Goal: Task Accomplishment & Management: Complete application form

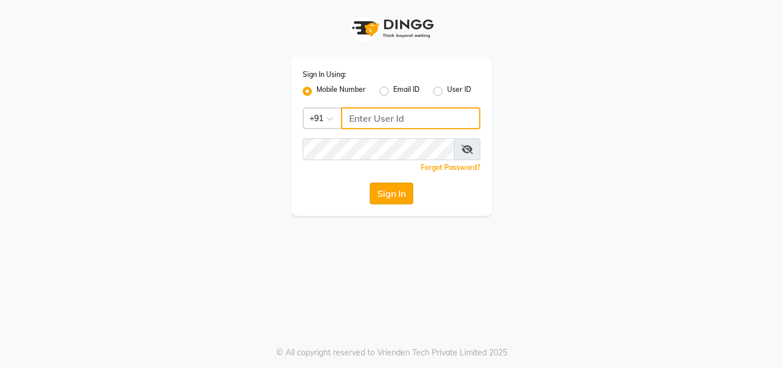
type input "9676070796"
click at [392, 194] on button "Sign In" at bounding box center [392, 193] width 44 height 22
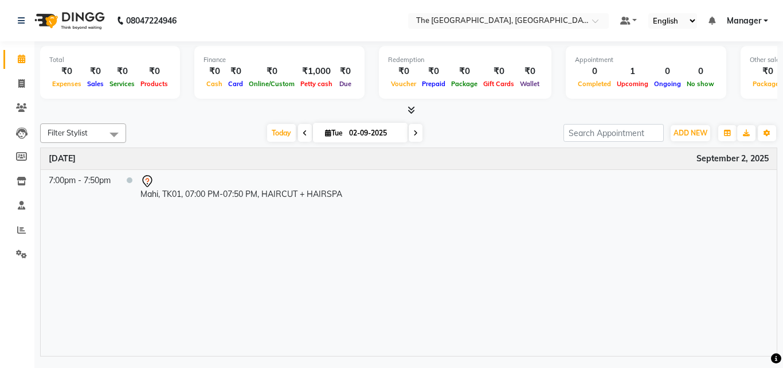
click at [303, 132] on icon at bounding box center [305, 133] width 5 height 7
type input "01-09-2025"
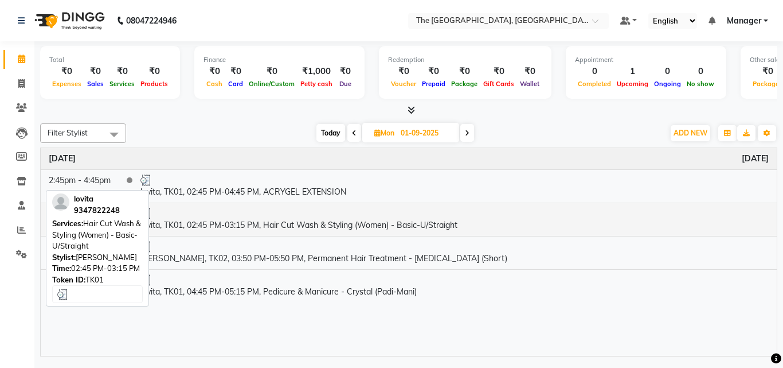
click at [396, 216] on div at bounding box center [454, 213] width 628 height 11
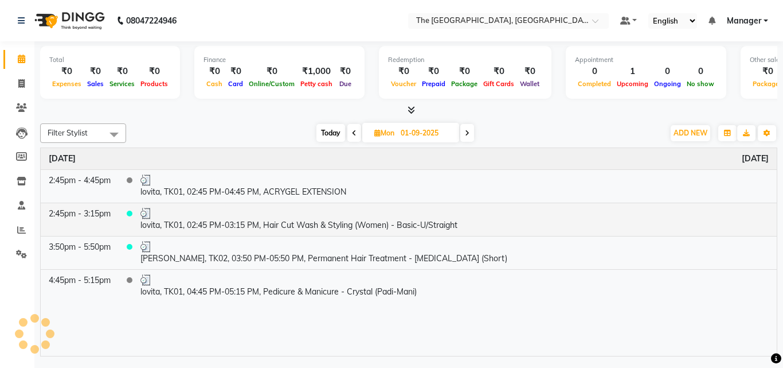
click at [396, 216] on div "SERVICES APPOINTMENT NOTES CLIENT NOTES CONSUMPTION Booked by Family Stylist Re…" at bounding box center [481, 113] width 498 height 253
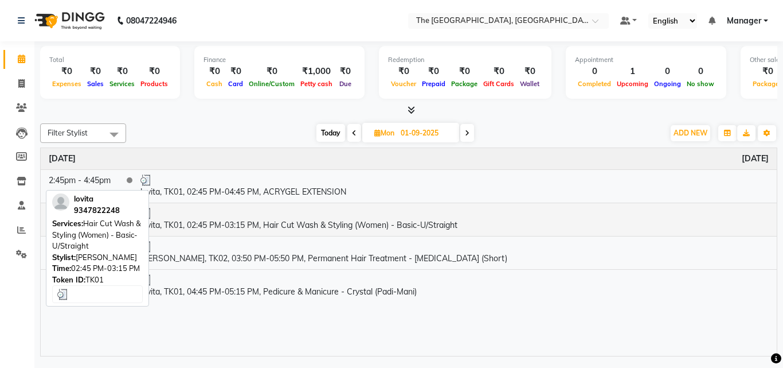
click at [471, 230] on td "lovita, TK01, 02:45 PM-03:15 PM, Hair Cut Wash & Styling (Women) - Basic-U/Stra…" at bounding box center [454, 218] width 644 height 33
select select "3"
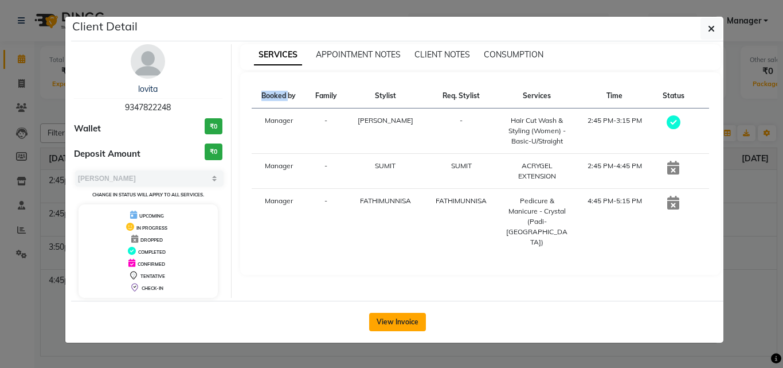
click at [408, 324] on button "View Invoice" at bounding box center [397, 321] width 57 height 18
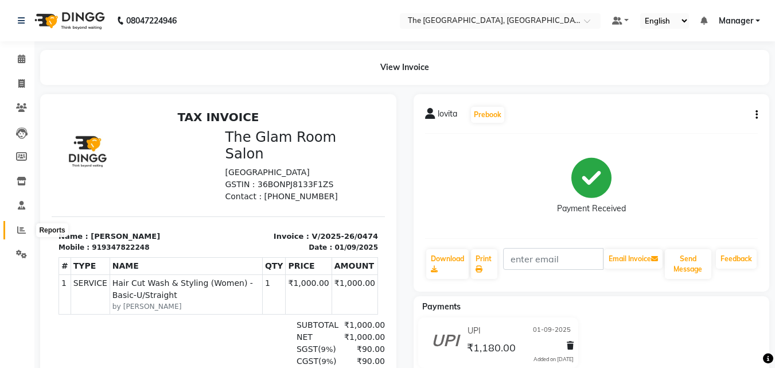
click at [13, 235] on span at bounding box center [21, 230] width 20 height 13
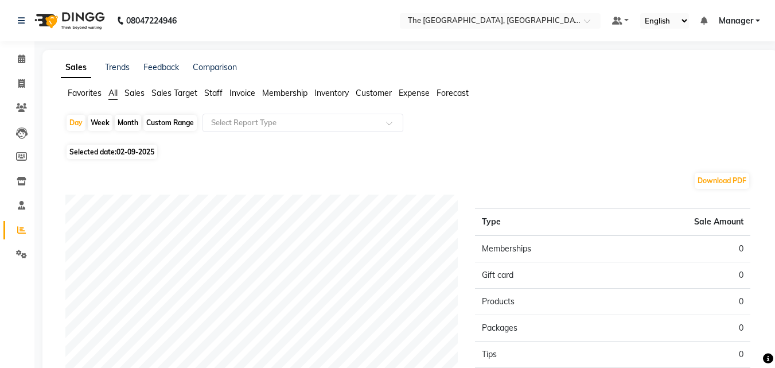
click at [82, 153] on span "Selected date: [DATE]" at bounding box center [112, 151] width 91 height 14
select select "9"
select select "2025"
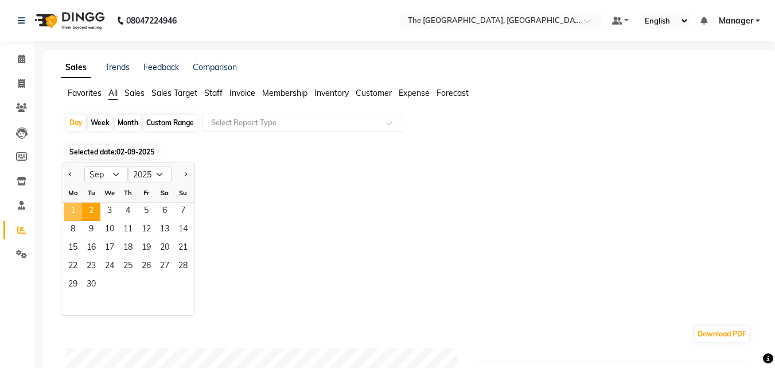
click at [74, 211] on span "1" at bounding box center [73, 211] width 18 height 18
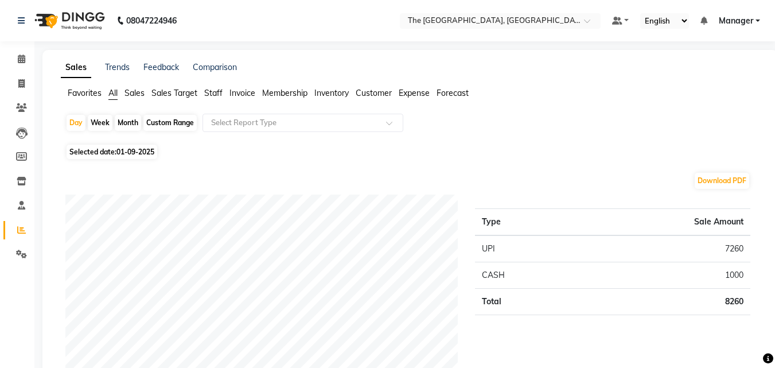
click at [217, 88] on span "Staff" at bounding box center [213, 93] width 18 height 10
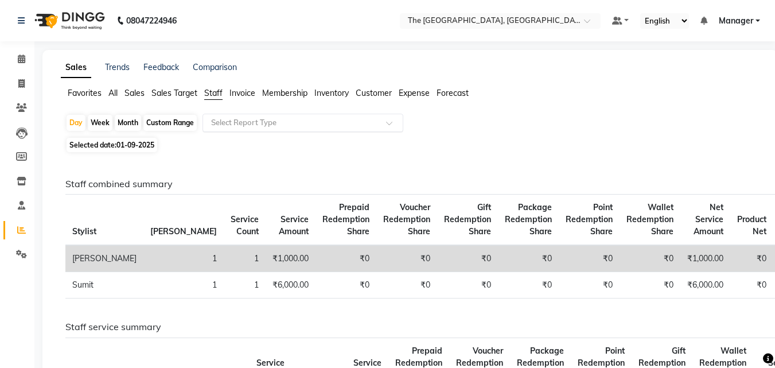
click at [235, 126] on input "text" at bounding box center [291, 122] width 165 height 11
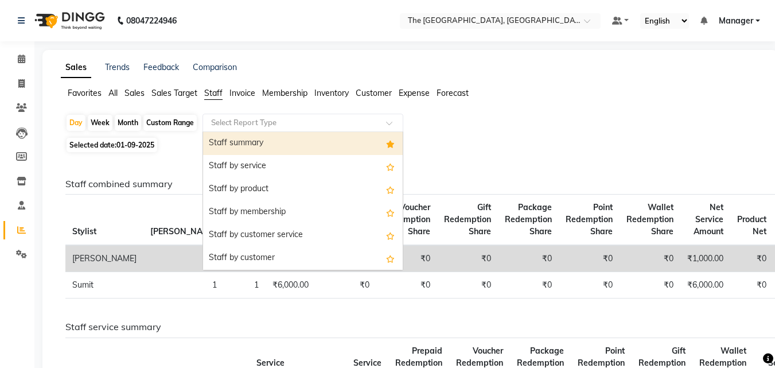
click at [239, 140] on div "Staff summary" at bounding box center [303, 143] width 200 height 23
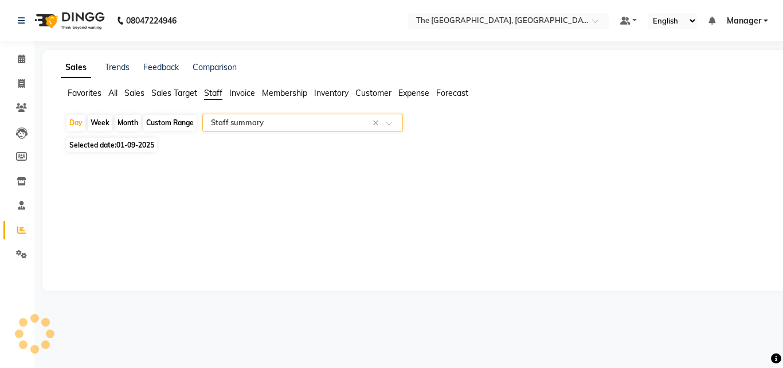
select select "full_report"
select select "csv"
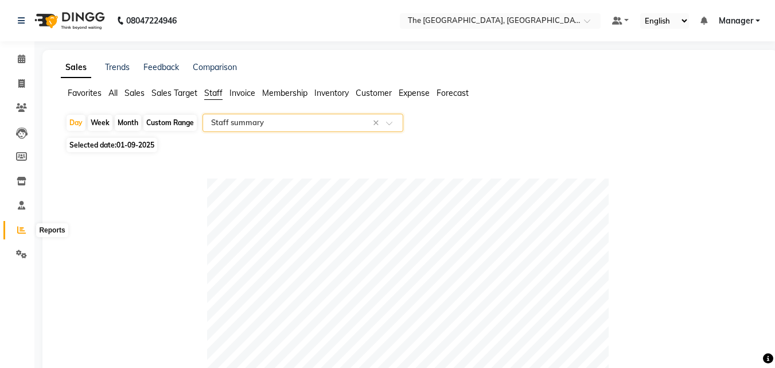
click at [17, 232] on span at bounding box center [21, 230] width 20 height 13
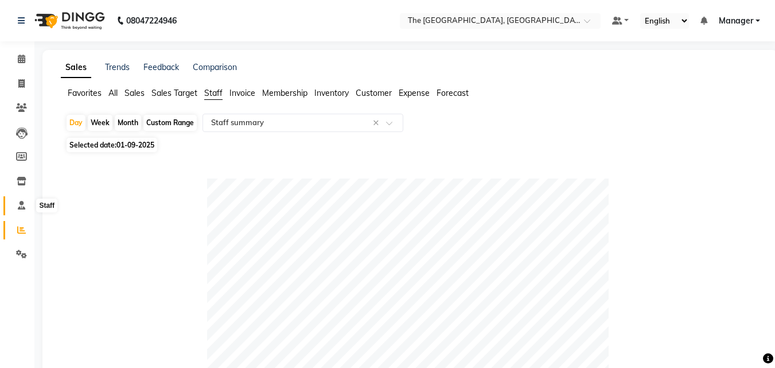
click at [18, 209] on icon at bounding box center [21, 205] width 7 height 9
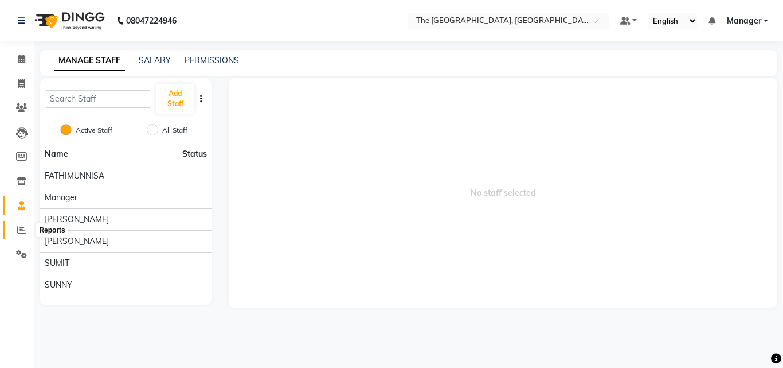
click at [21, 231] on icon at bounding box center [21, 229] width 9 height 9
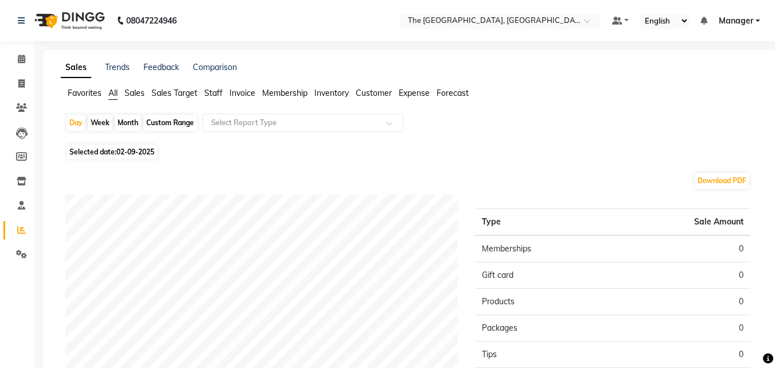
click at [99, 149] on span "Selected date: [DATE]" at bounding box center [112, 151] width 91 height 14
select select "9"
select select "2025"
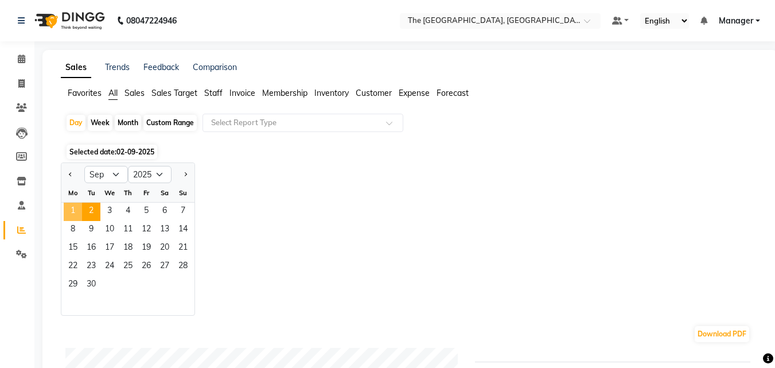
click at [70, 207] on span "1" at bounding box center [73, 211] width 18 height 18
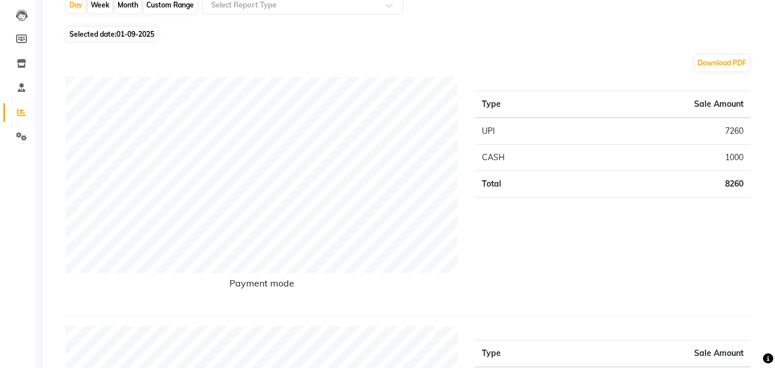
scroll to position [66, 0]
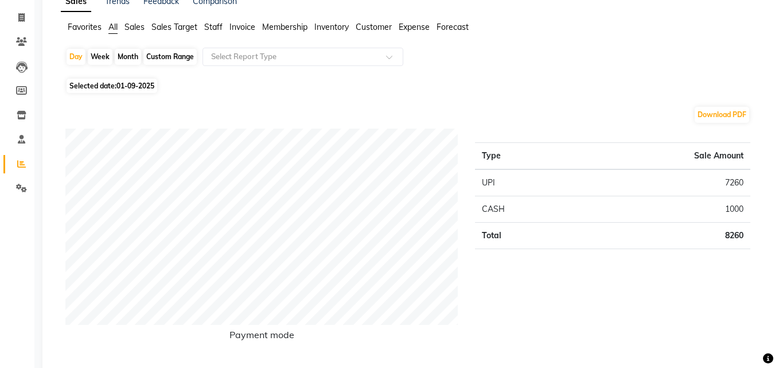
click at [123, 59] on div "Month" at bounding box center [128, 57] width 26 height 16
select select "9"
select select "2025"
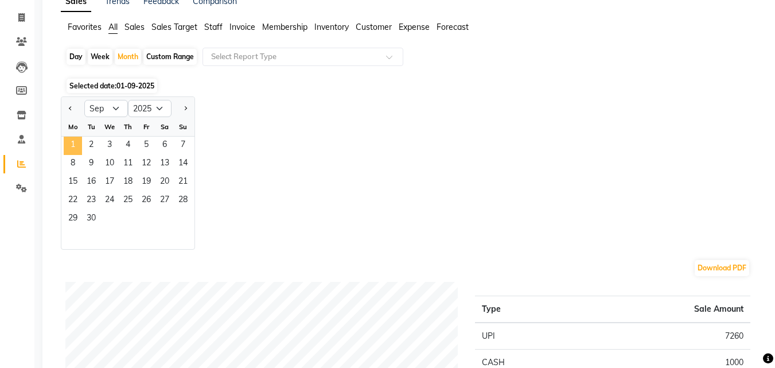
click at [72, 143] on span "1" at bounding box center [73, 145] width 18 height 18
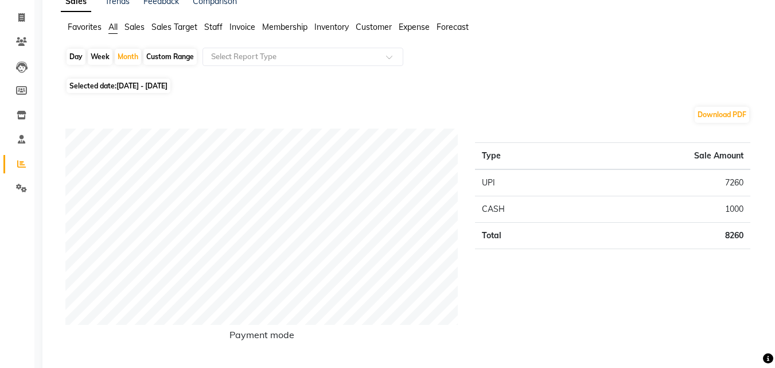
click at [214, 25] on span "Staff" at bounding box center [213, 27] width 18 height 10
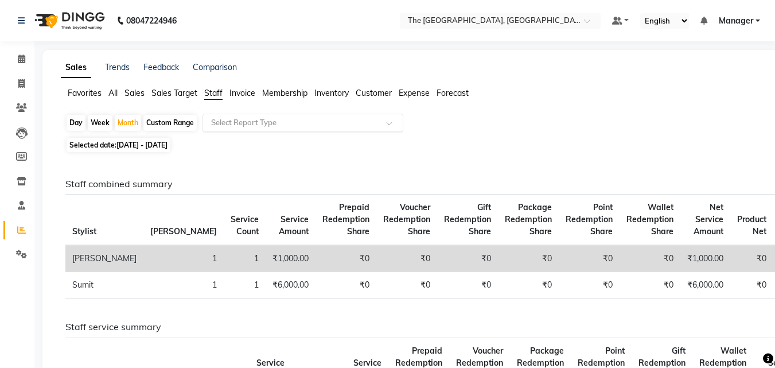
click at [235, 120] on input "text" at bounding box center [291, 122] width 165 height 11
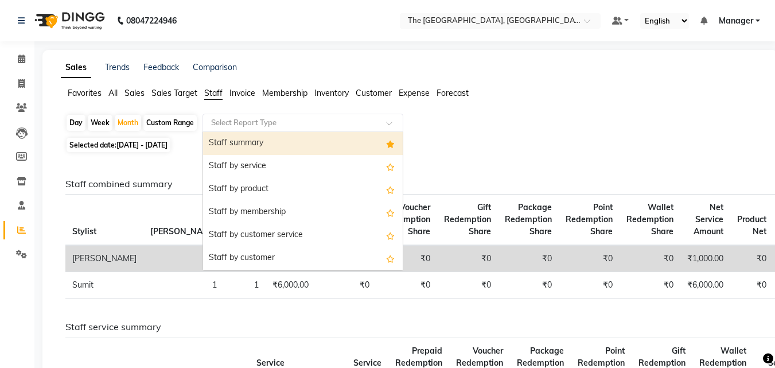
click at [236, 145] on div "Staff summary" at bounding box center [303, 143] width 200 height 23
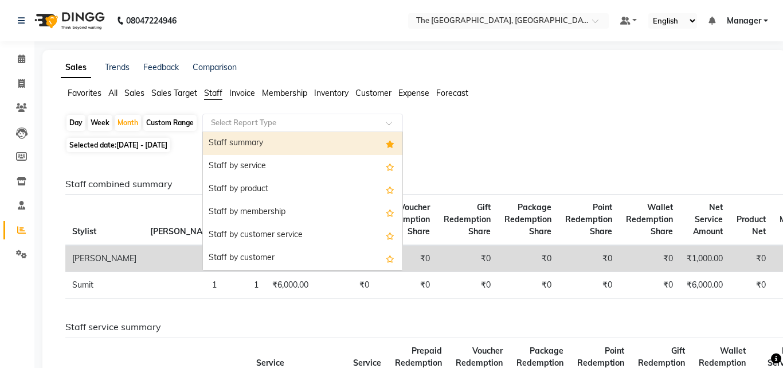
select select "full_report"
select select "csv"
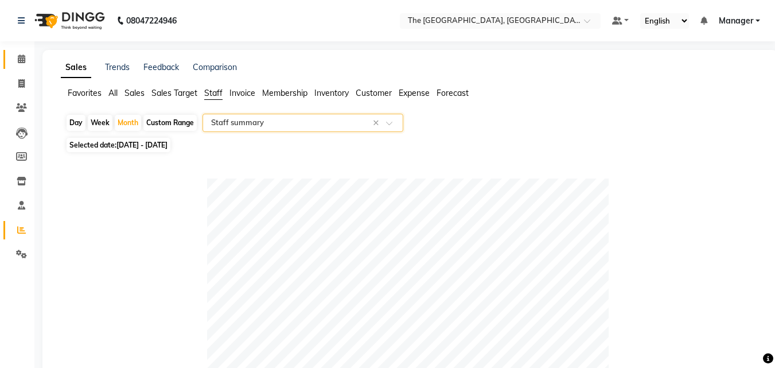
click at [24, 52] on link "Calendar" at bounding box center [17, 59] width 28 height 19
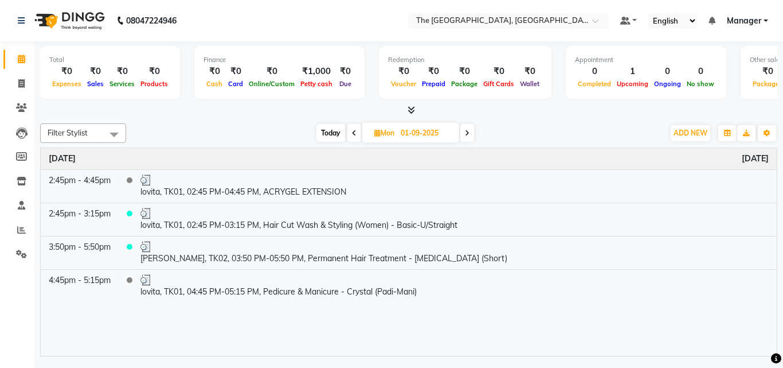
click at [464, 128] on span at bounding box center [467, 133] width 14 height 18
type input "02-09-2025"
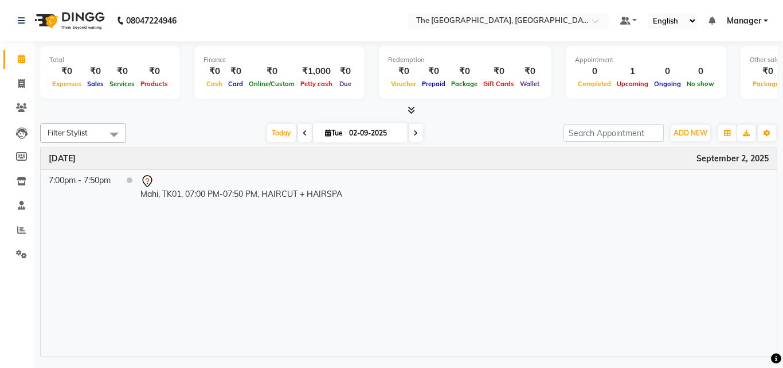
click at [415, 241] on div "Time Event [DATE] 7:00pm - 7:50pm Mahi, TK01, 07:00 PM-07:50 PM, HAIRCUT + HAIR…" at bounding box center [409, 252] width 736 height 208
click at [273, 139] on span "Today" at bounding box center [281, 133] width 29 height 18
click at [330, 135] on span "Tue" at bounding box center [334, 132] width 24 height 9
select select "9"
select select "2025"
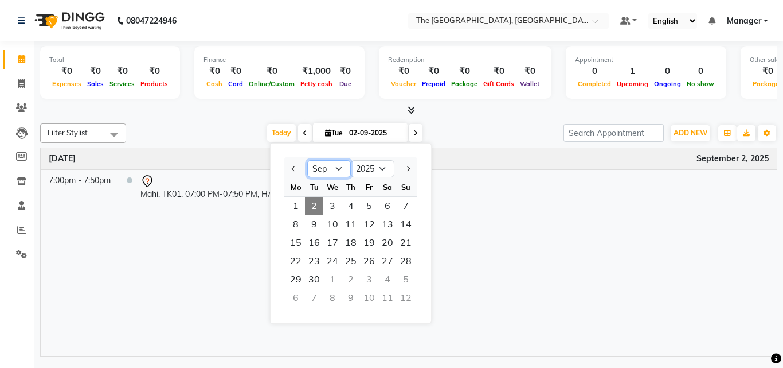
click at [339, 167] on select "Jan Feb Mar Apr May Jun [DATE] Aug Sep Oct Nov Dec" at bounding box center [329, 168] width 44 height 17
select select "8"
click at [307, 160] on select "Jan Feb Mar Apr May Jun [DATE] Aug Sep Oct Nov Dec" at bounding box center [329, 168] width 44 height 17
click at [372, 280] on span "29" at bounding box center [369, 279] width 18 height 18
type input "[DATE]"
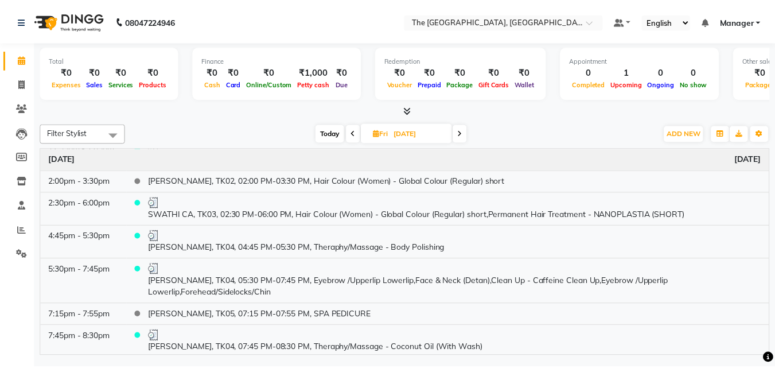
scroll to position [135, 0]
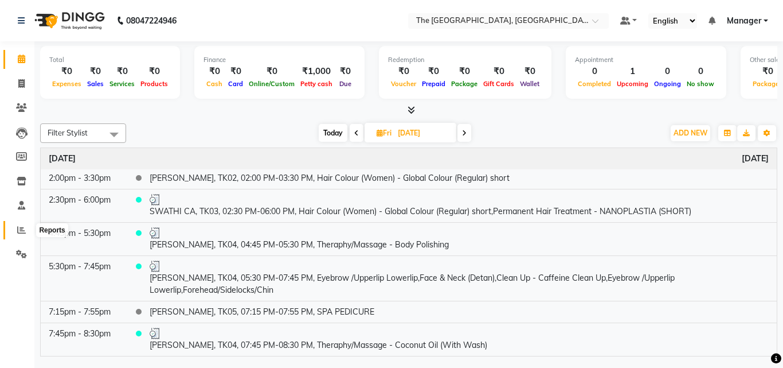
click at [22, 229] on icon at bounding box center [21, 229] width 9 height 9
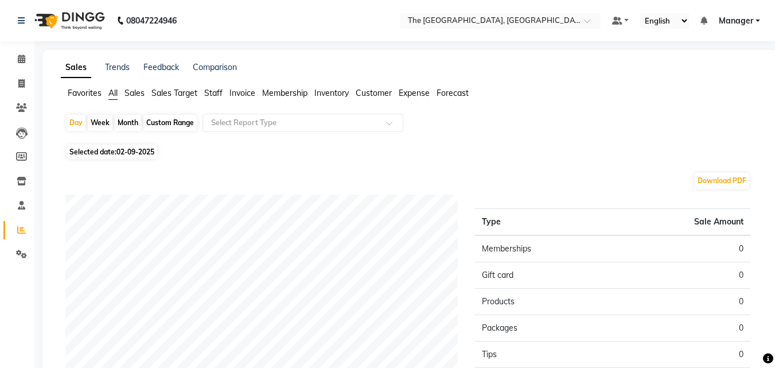
click at [124, 120] on div "Month" at bounding box center [128, 123] width 26 height 16
select select "9"
select select "2025"
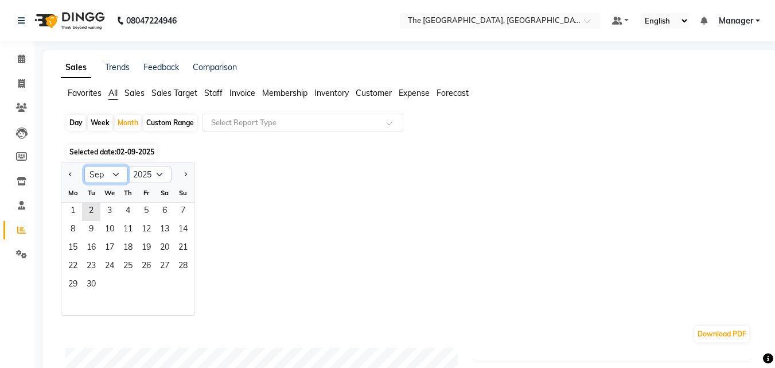
click at [114, 177] on select "Jan Feb Mar Apr May Jun [DATE] Aug Sep Oct Nov Dec" at bounding box center [106, 174] width 44 height 17
select select "8"
click at [84, 166] on select "Jan Feb Mar Apr May Jun [DATE] Aug Sep Oct Nov Dec" at bounding box center [106, 174] width 44 height 17
click at [146, 281] on span "29" at bounding box center [146, 285] width 18 height 18
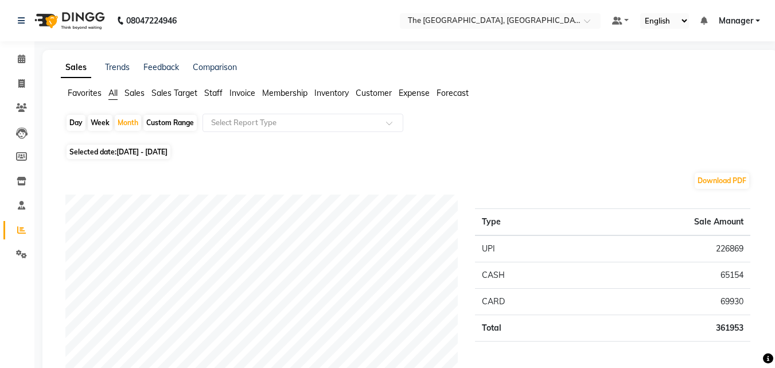
click at [216, 95] on span "Staff" at bounding box center [213, 93] width 18 height 10
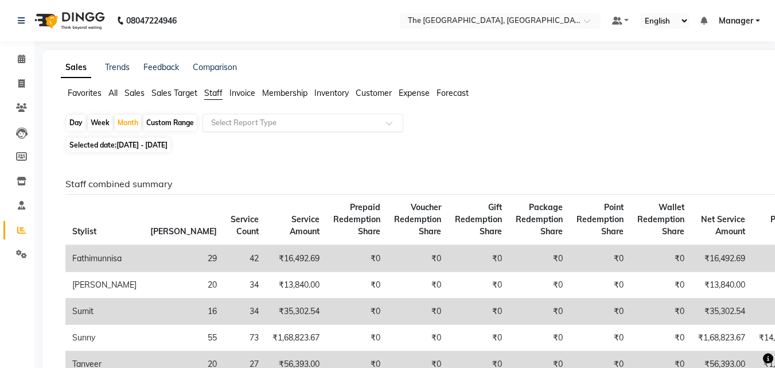
click at [352, 119] on input "text" at bounding box center [291, 122] width 165 height 11
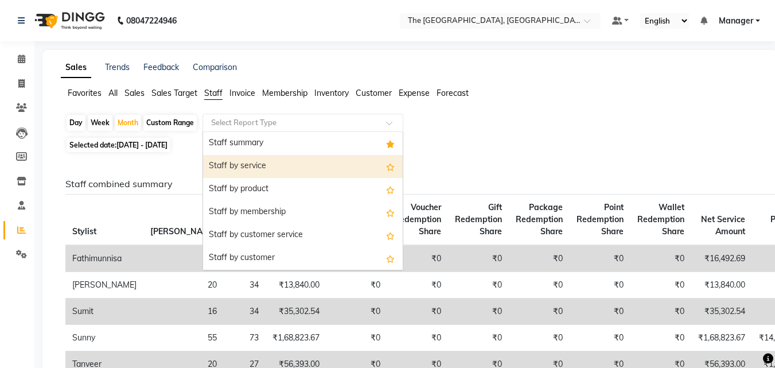
click at [549, 108] on div "Favorites All Sales Sales Target Staff Invoice Membership Inventory Customer Ex…" at bounding box center [410, 98] width 716 height 22
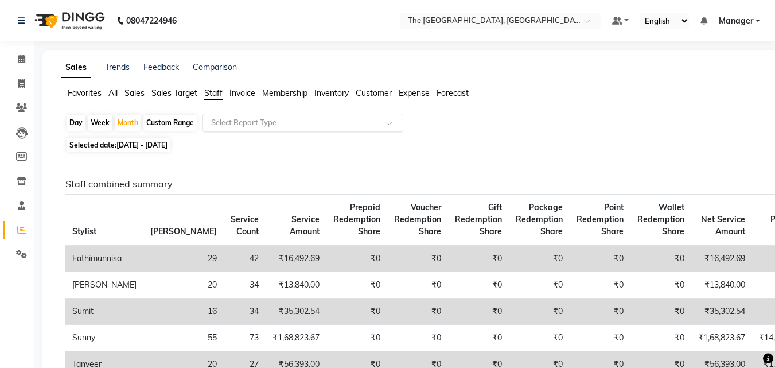
click at [389, 116] on div "Select Report Type" at bounding box center [302, 123] width 201 height 18
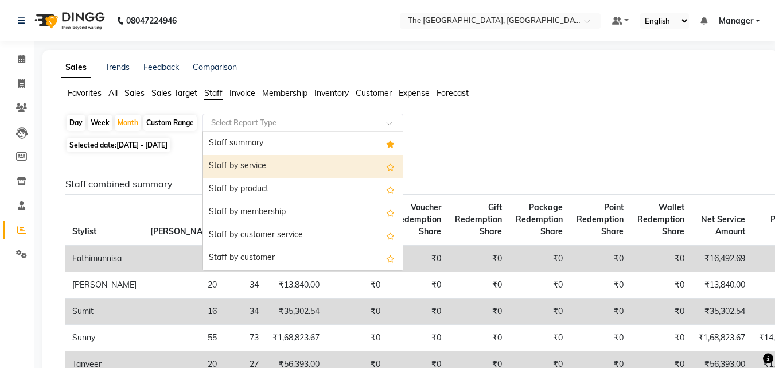
click at [349, 166] on div "Staff by service" at bounding box center [303, 166] width 200 height 23
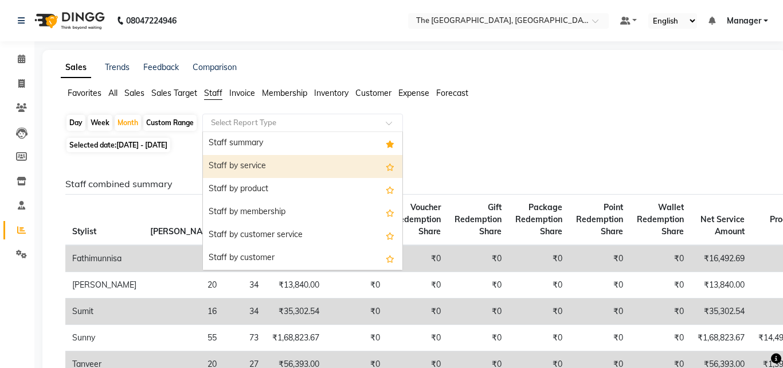
select select "full_report"
select select "csv"
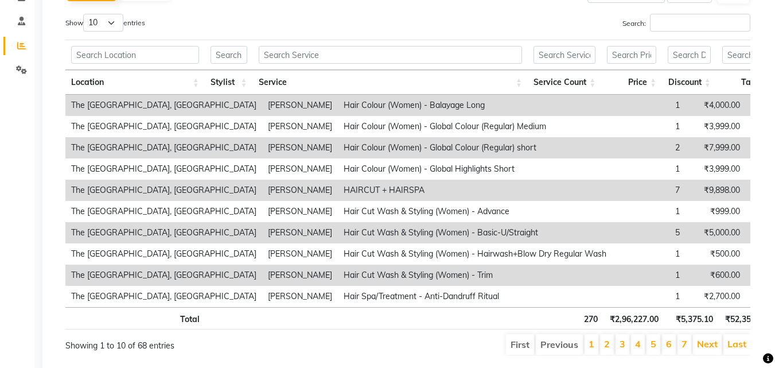
scroll to position [193, 0]
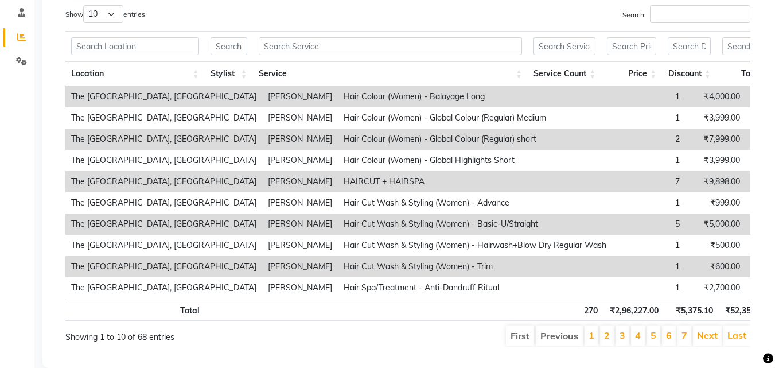
click at [604, 342] on li "2" at bounding box center [607, 335] width 14 height 21
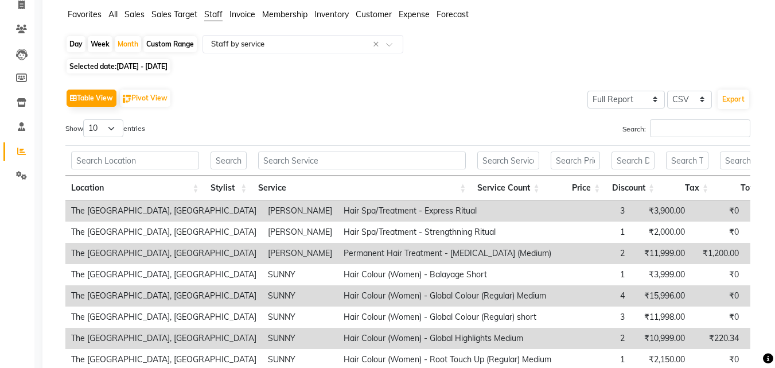
scroll to position [0, 0]
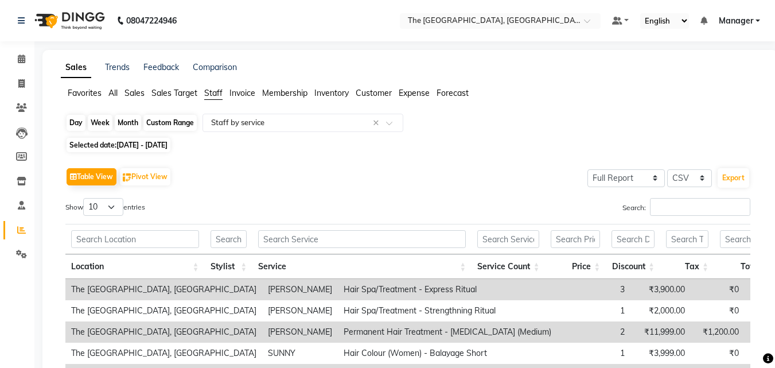
click at [130, 119] on div "Month" at bounding box center [128, 123] width 26 height 16
select select "8"
select select "2025"
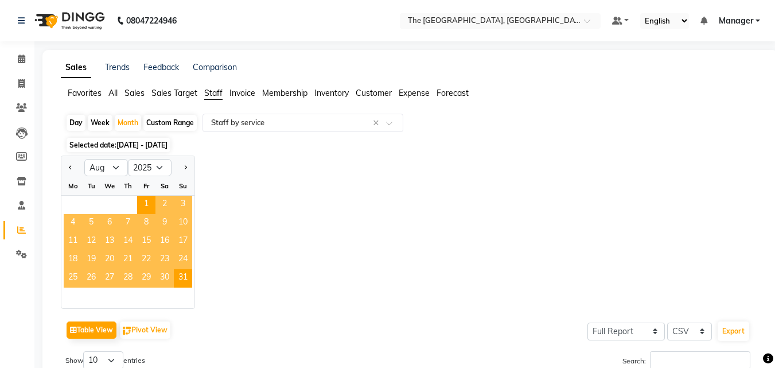
click at [142, 275] on span "29" at bounding box center [146, 278] width 18 height 18
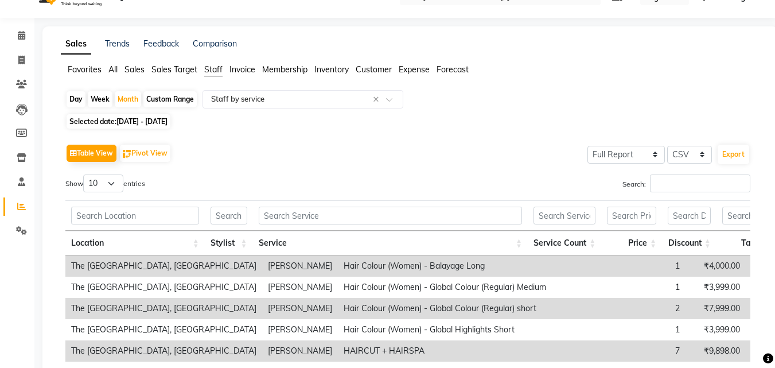
scroll to position [7, 0]
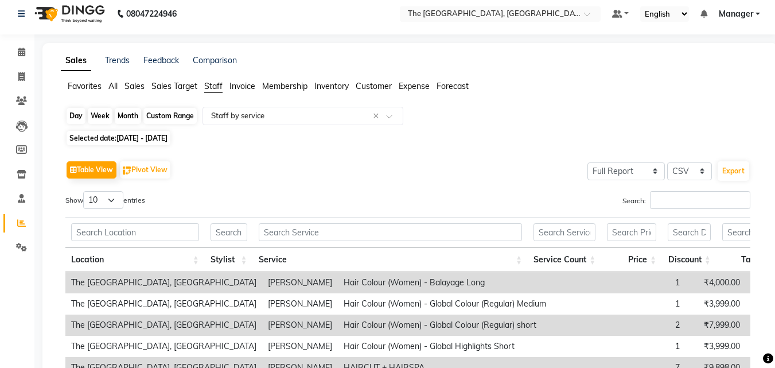
click at [126, 113] on div "Month" at bounding box center [128, 116] width 26 height 16
select select "8"
select select "2025"
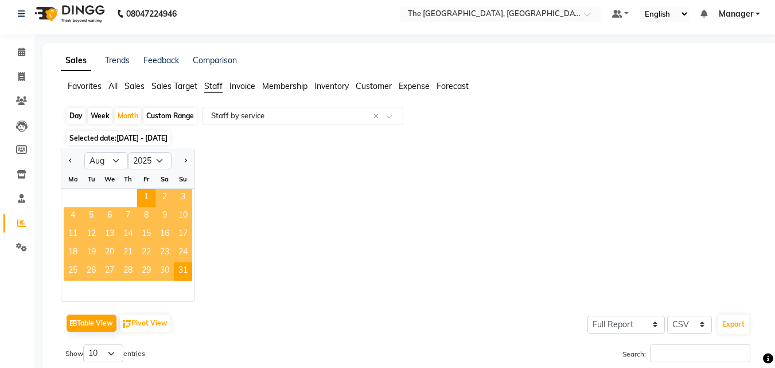
click at [144, 272] on span "29" at bounding box center [146, 271] width 18 height 18
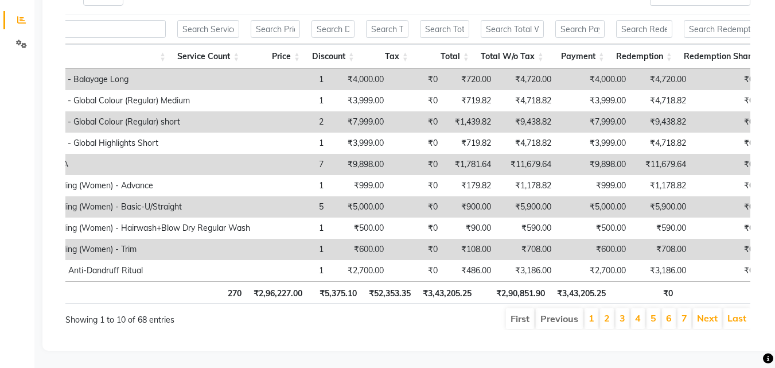
scroll to position [0, 243]
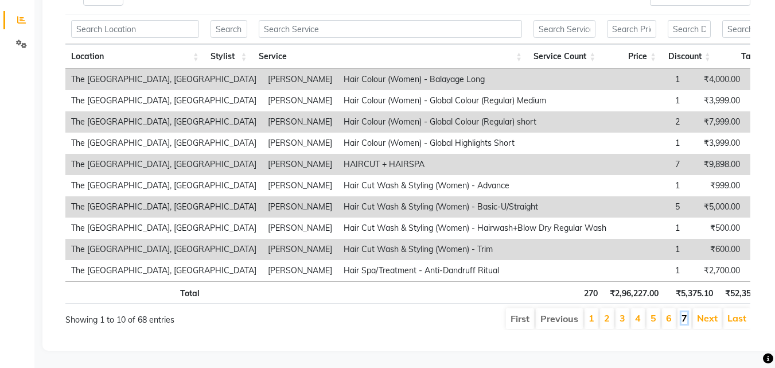
click at [685, 312] on link "7" at bounding box center [684, 317] width 6 height 11
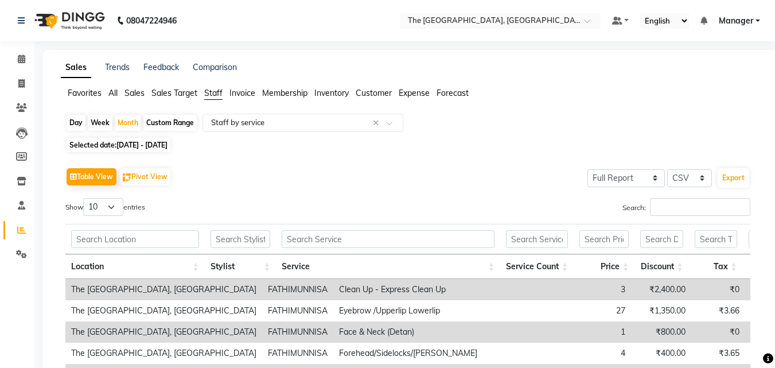
click at [69, 123] on div "Day" at bounding box center [76, 123] width 19 height 16
select select "8"
select select "2025"
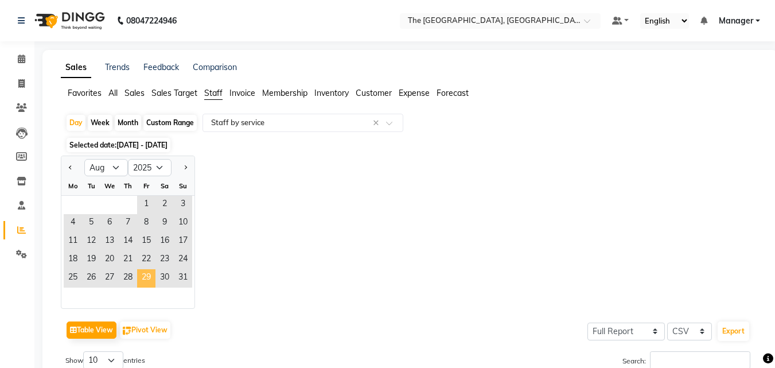
click at [142, 272] on span "29" at bounding box center [146, 278] width 18 height 18
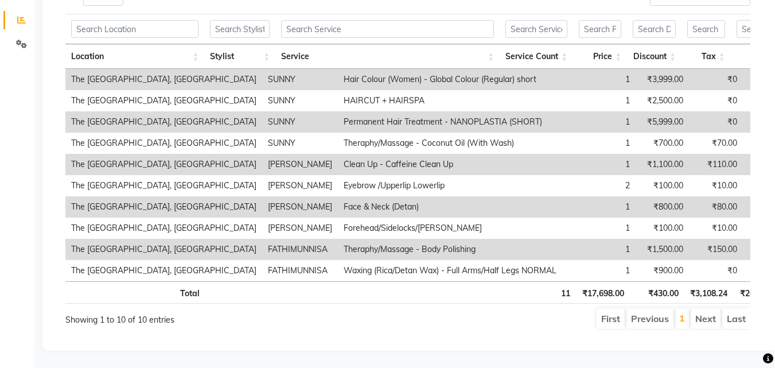
click at [705, 311] on li "Next" at bounding box center [705, 318] width 30 height 21
click at [616, 310] on li "First" at bounding box center [610, 318] width 28 height 21
click at [647, 311] on li "Previous" at bounding box center [649, 318] width 47 height 21
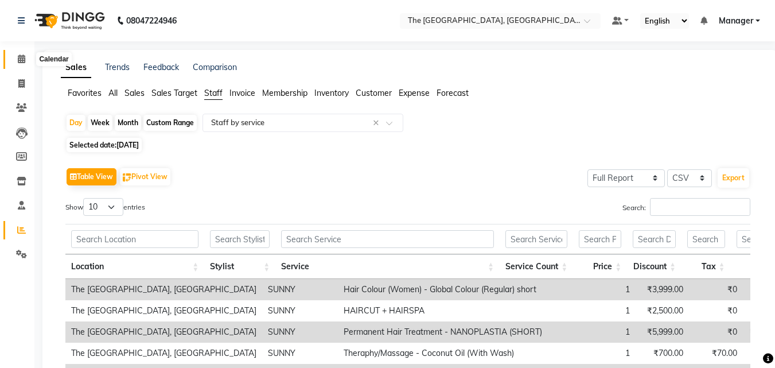
click at [22, 58] on icon at bounding box center [21, 58] width 7 height 9
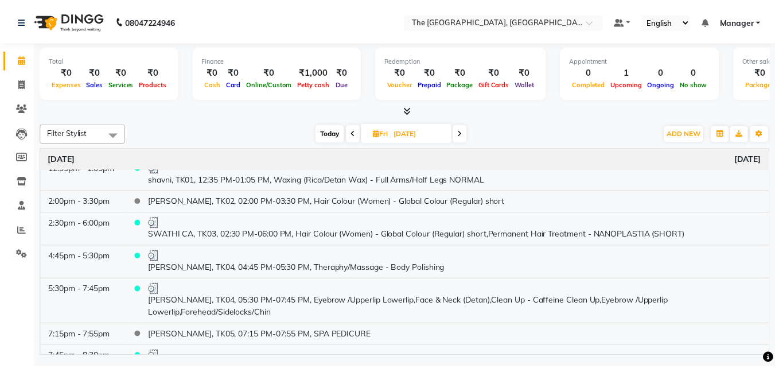
scroll to position [135, 0]
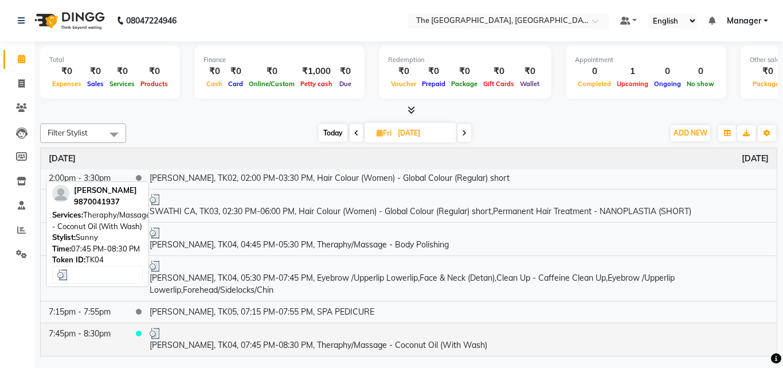
click at [501, 346] on td "[PERSON_NAME], TK04, 07:45 PM-08:30 PM, Theraphy/Massage - Coconut Oil (With Wa…" at bounding box center [459, 338] width 635 height 33
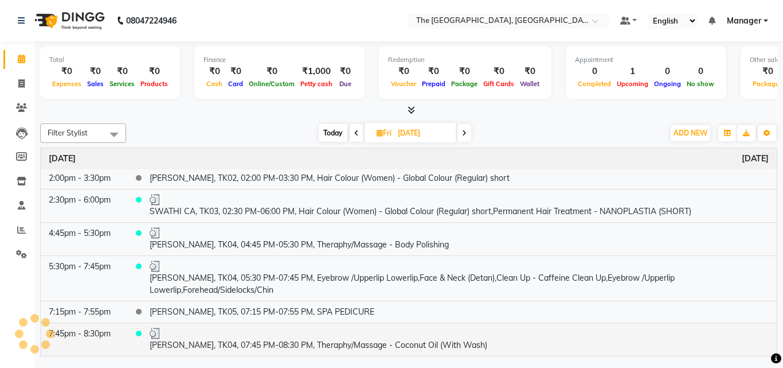
select select "3"
click at [501, 346] on td "[PERSON_NAME], TK04, 07:45 PM-08:30 PM, Theraphy/Massage - Coconut Oil (With Wa…" at bounding box center [459, 338] width 635 height 33
select select "3"
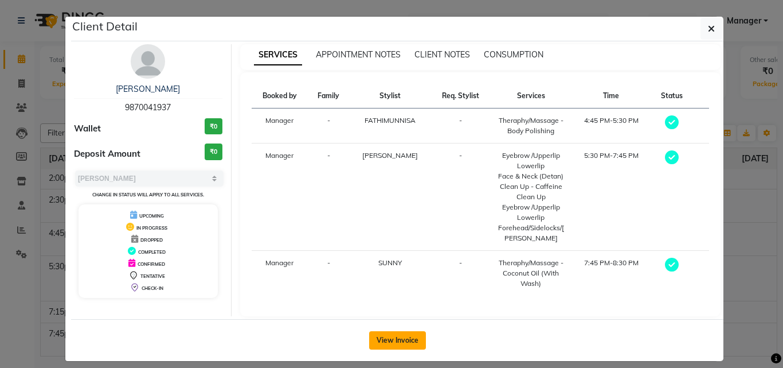
click at [398, 336] on button "View Invoice" at bounding box center [397, 340] width 57 height 18
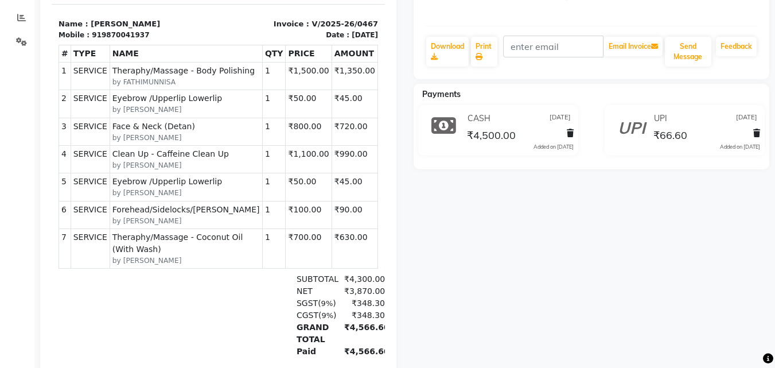
scroll to position [218, 0]
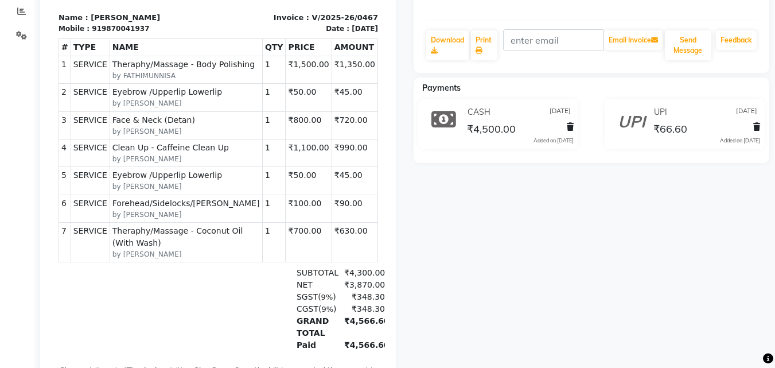
click at [351, 315] on div "₹4,566.60" at bounding box center [361, 327] width 48 height 24
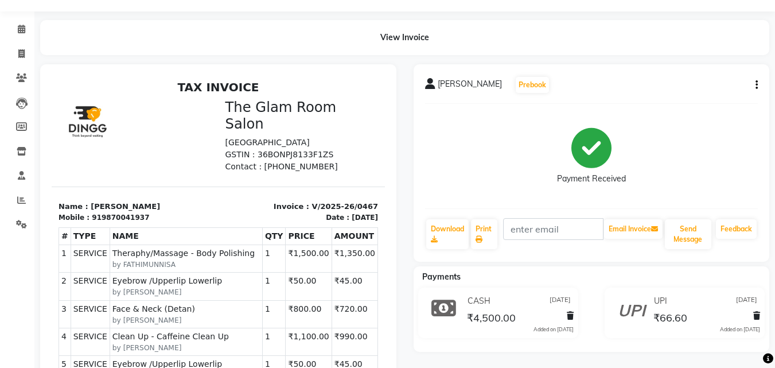
scroll to position [0, 0]
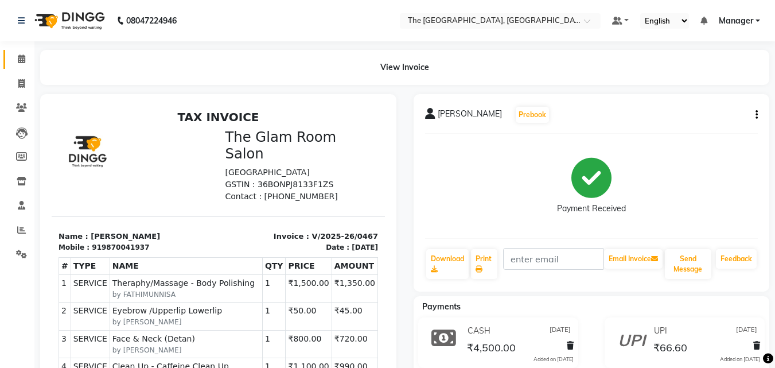
click at [17, 67] on link "Calendar" at bounding box center [17, 59] width 28 height 19
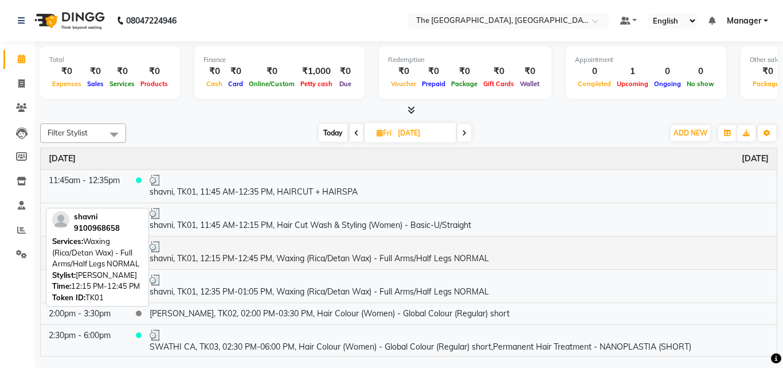
click at [559, 249] on div at bounding box center [459, 246] width 619 height 11
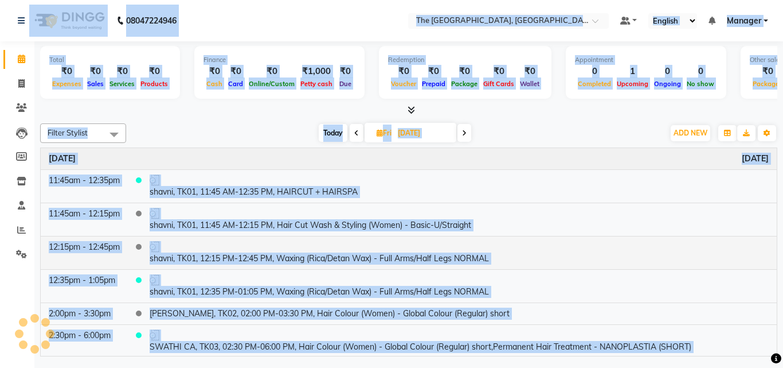
click at [559, 249] on ngb-modal-window "Client Detail Wallet Deposit Amount ₹0 SERVICES APPOINTMENT NOTES CLIENT NOTES …" at bounding box center [391, 184] width 783 height 368
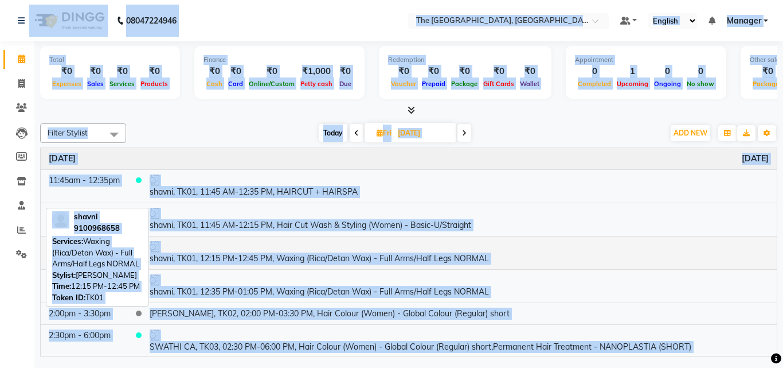
click at [559, 249] on div at bounding box center [459, 246] width 619 height 11
select select "3"
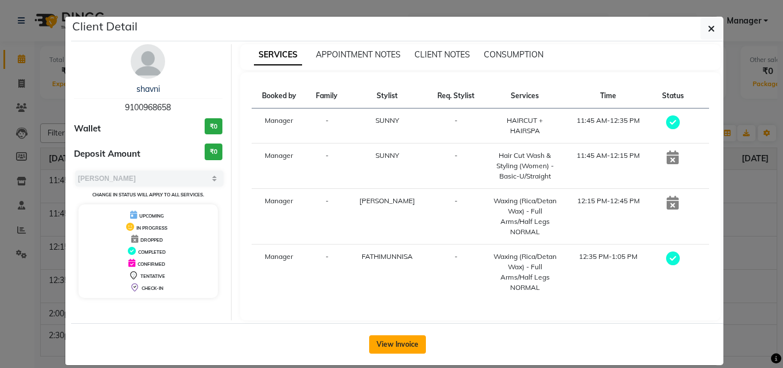
click at [393, 343] on button "View Invoice" at bounding box center [397, 344] width 57 height 18
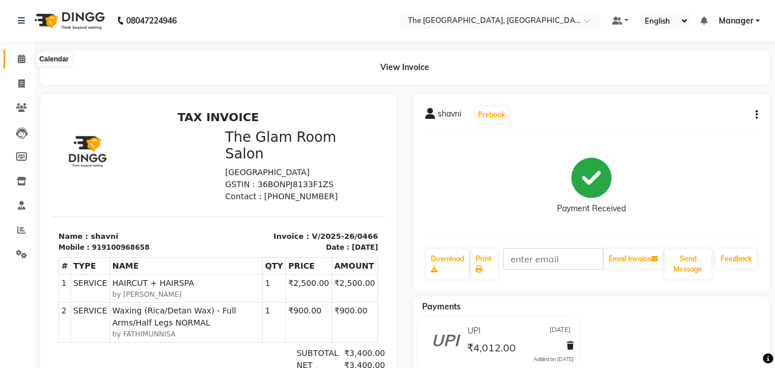
click at [22, 53] on span at bounding box center [21, 59] width 20 height 13
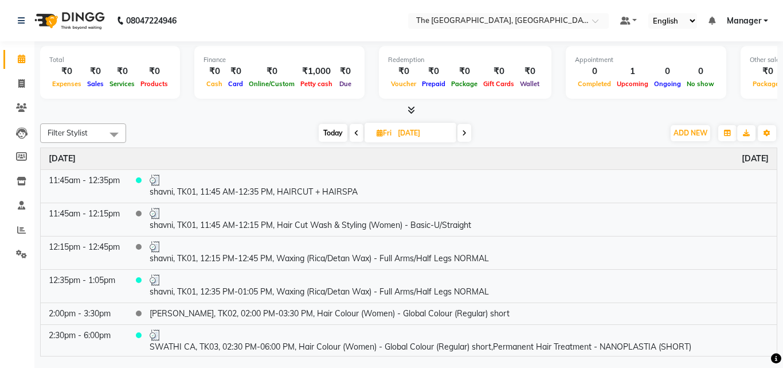
click at [22, 53] on span at bounding box center [21, 59] width 20 height 13
click at [333, 136] on span "Today" at bounding box center [333, 133] width 29 height 18
type input "02-09-2025"
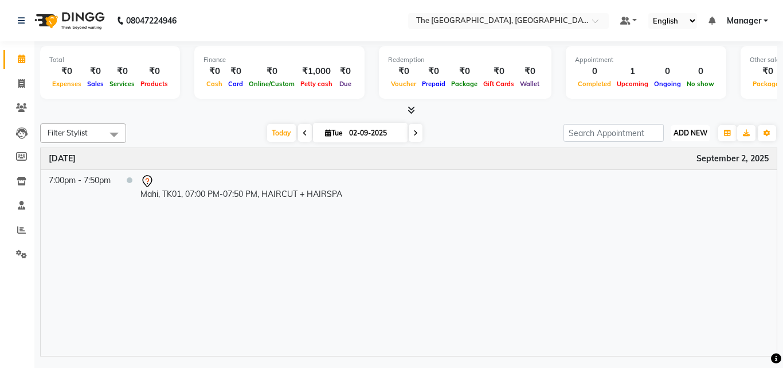
click at [683, 126] on button "ADD NEW Toggle Dropdown" at bounding box center [691, 133] width 40 height 16
click at [640, 152] on button "Add Appointment" at bounding box center [664, 154] width 91 height 15
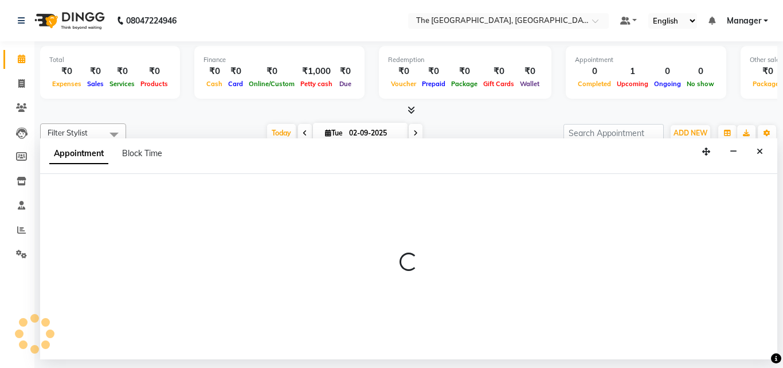
select select "540"
select select "tentative"
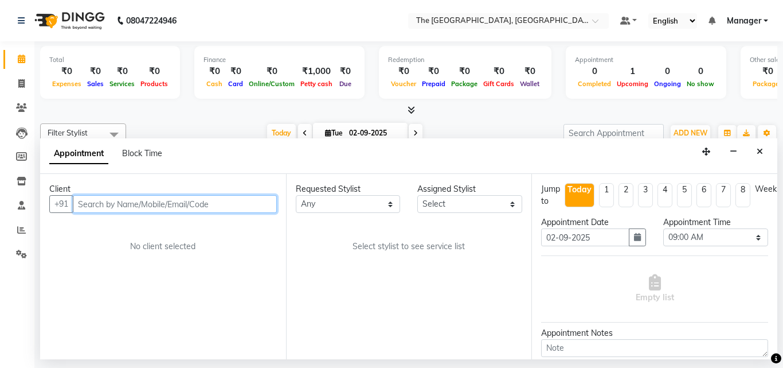
click at [227, 206] on input "text" at bounding box center [175, 204] width 204 height 18
type input "7075560166"
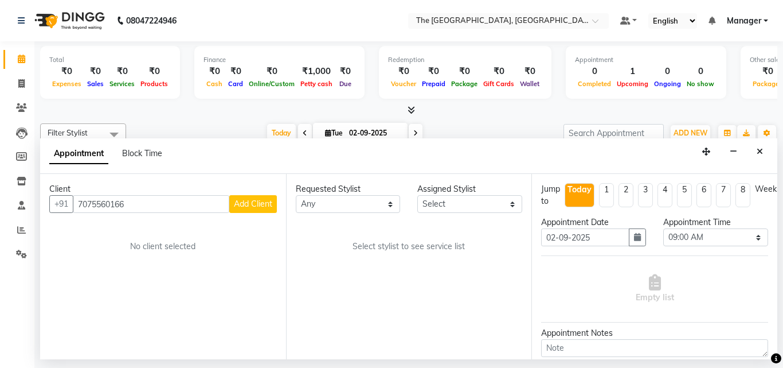
click at [247, 206] on span "Add Client" at bounding box center [253, 203] width 38 height 10
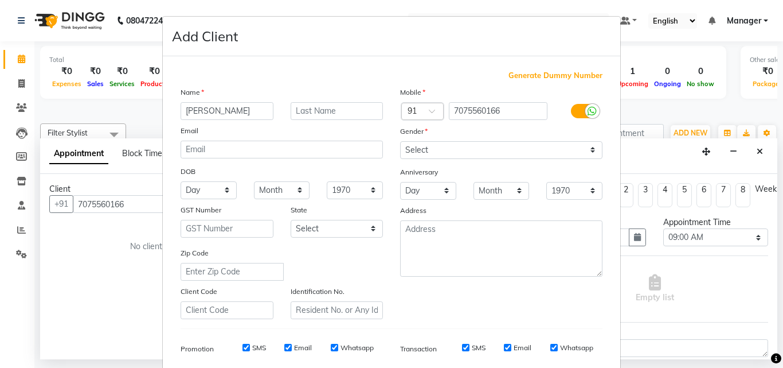
type input "[PERSON_NAME]"
click at [452, 148] on select "Select [DEMOGRAPHIC_DATA] [DEMOGRAPHIC_DATA] Other Prefer Not To Say" at bounding box center [501, 150] width 202 height 18
select select "[DEMOGRAPHIC_DATA]"
click at [400, 141] on select "Select [DEMOGRAPHIC_DATA] [DEMOGRAPHIC_DATA] Other Prefer Not To Say" at bounding box center [501, 150] width 202 height 18
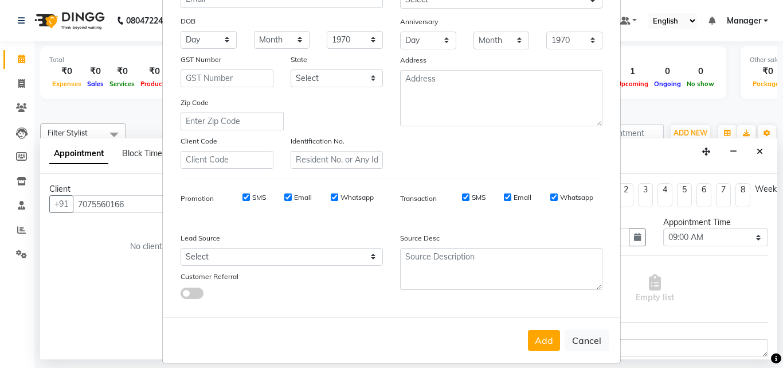
scroll to position [162, 0]
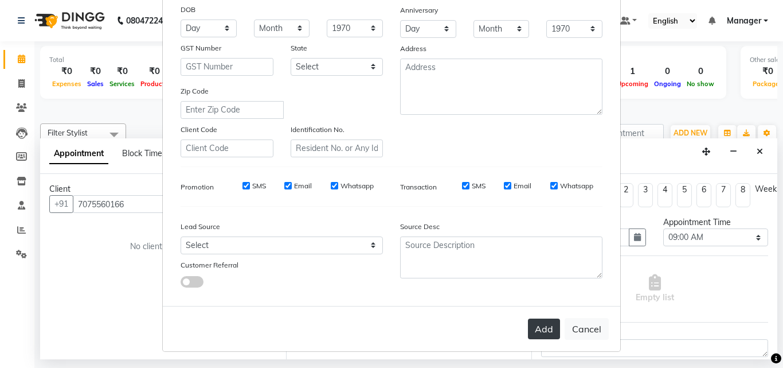
click at [550, 331] on button "Add" at bounding box center [544, 328] width 32 height 21
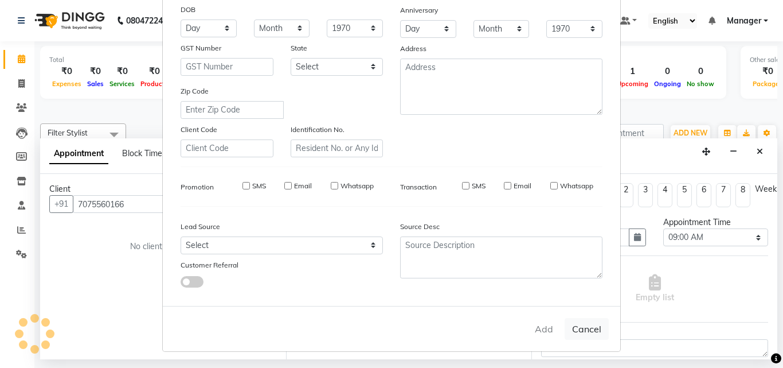
select select
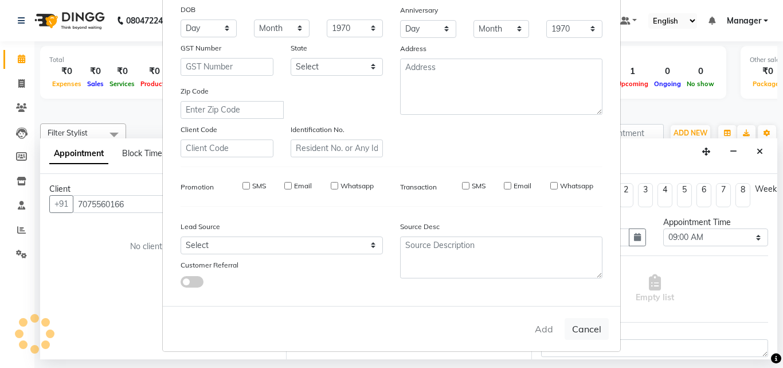
select select
checkbox input "false"
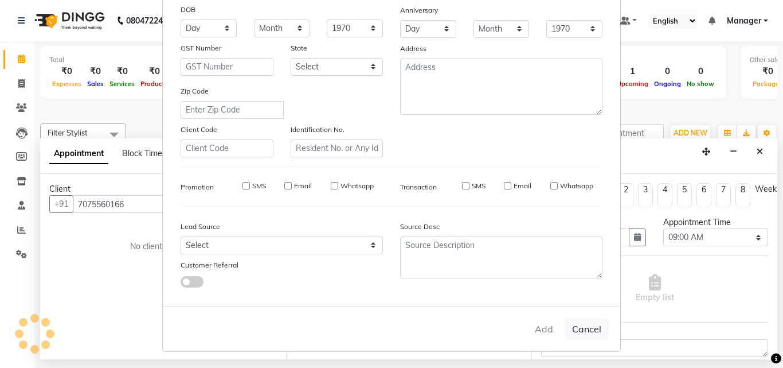
checkbox input "false"
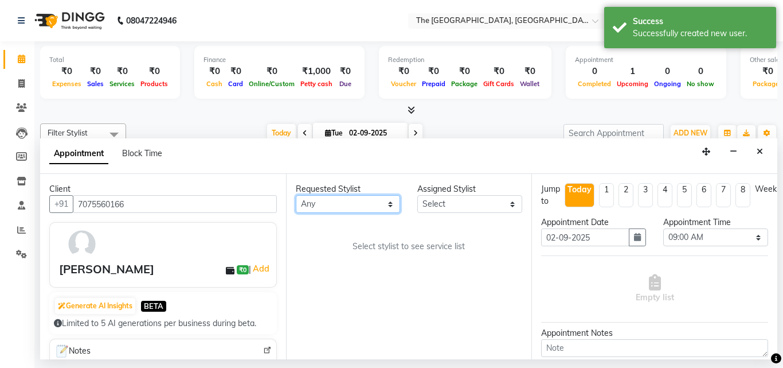
click at [392, 202] on select "Any FATHIMUNNISA [PERSON_NAME] SUMIT [PERSON_NAME]" at bounding box center [348, 204] width 105 height 18
select select "66681"
click at [296, 195] on select "Any FATHIMUNNISA [PERSON_NAME] SUMIT [PERSON_NAME]" at bounding box center [348, 204] width 105 height 18
select select "66681"
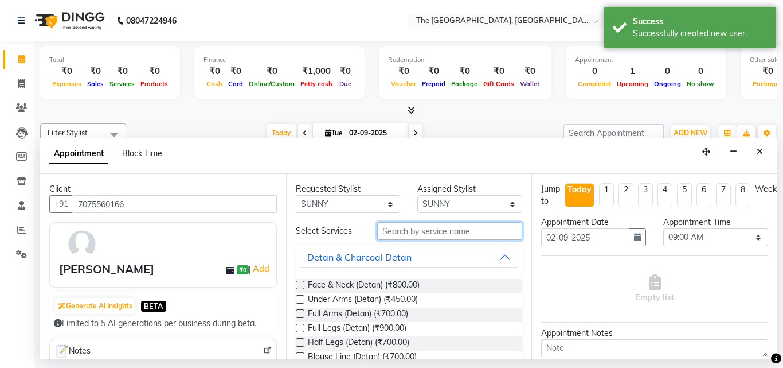
click at [454, 227] on input "text" at bounding box center [450, 231] width 146 height 18
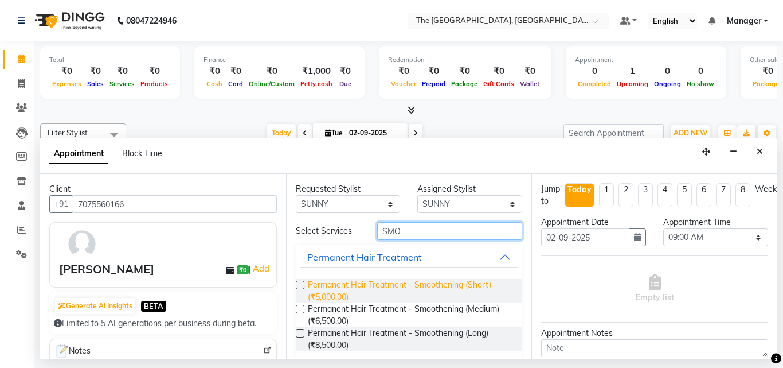
type input "SMO"
click at [355, 297] on span "Permanent Hair Treatment - Smoothening (Short) (₹5,000.00)" at bounding box center [411, 291] width 206 height 24
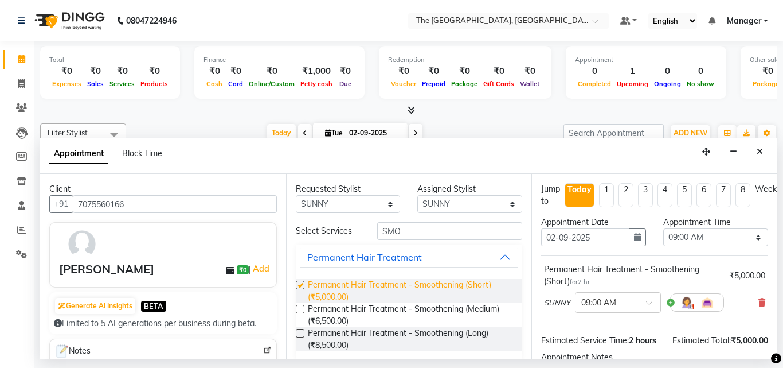
checkbox input "false"
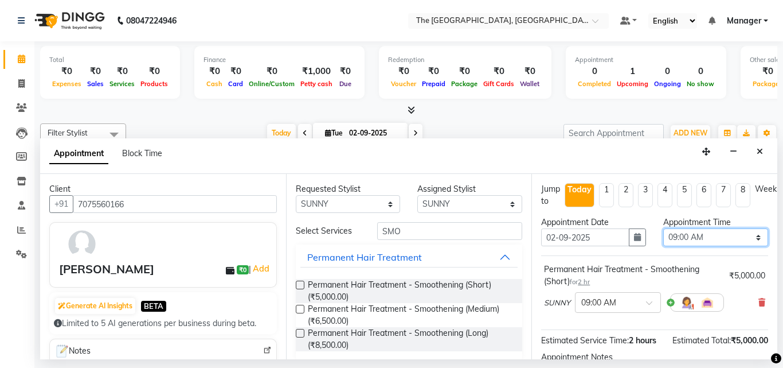
click at [694, 240] on select "Select 09:00 AM 09:15 AM 09:30 AM 09:45 AM 10:00 AM 10:15 AM 10:30 AM 10:45 AM …" at bounding box center [715, 237] width 105 height 18
select select "840"
click at [663, 228] on select "Select 09:00 AM 09:15 AM 09:30 AM 09:45 AM 10:00 AM 10:15 AM 10:30 AM 10:45 AM …" at bounding box center [715, 237] width 105 height 18
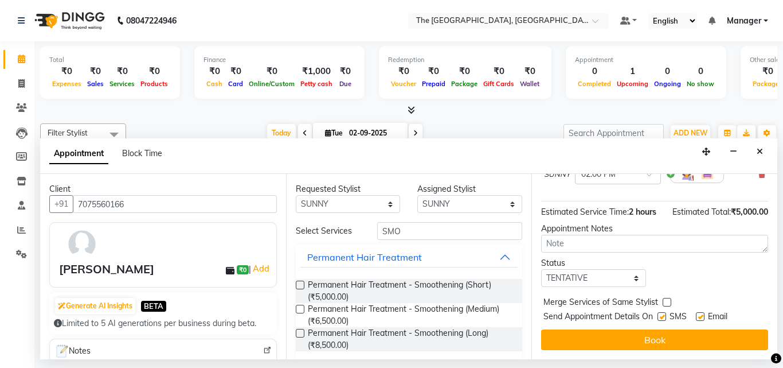
scroll to position [149, 0]
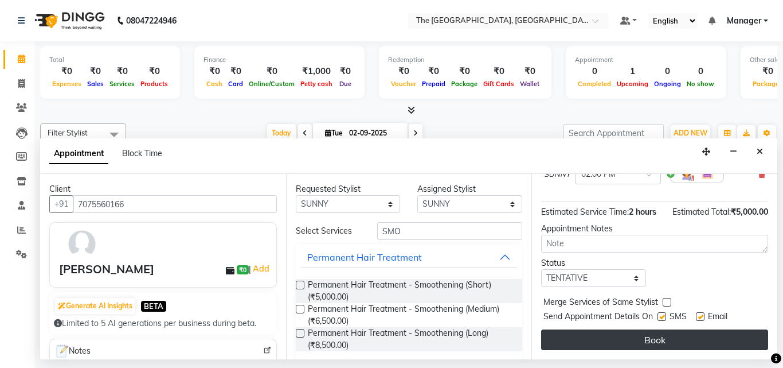
click at [716, 331] on button "Book" at bounding box center [654, 339] width 227 height 21
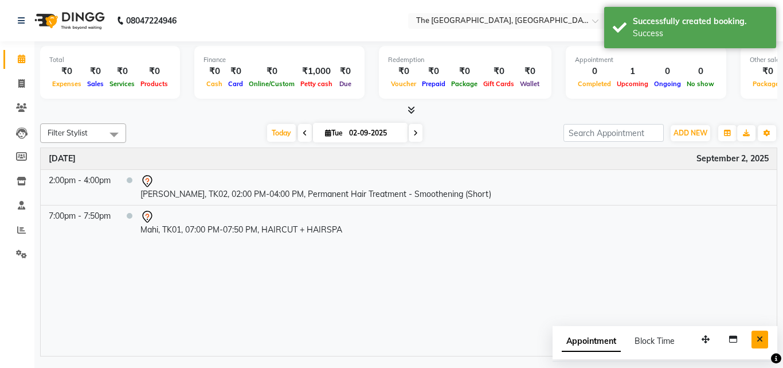
click at [764, 337] on button "Close" at bounding box center [760, 339] width 17 height 18
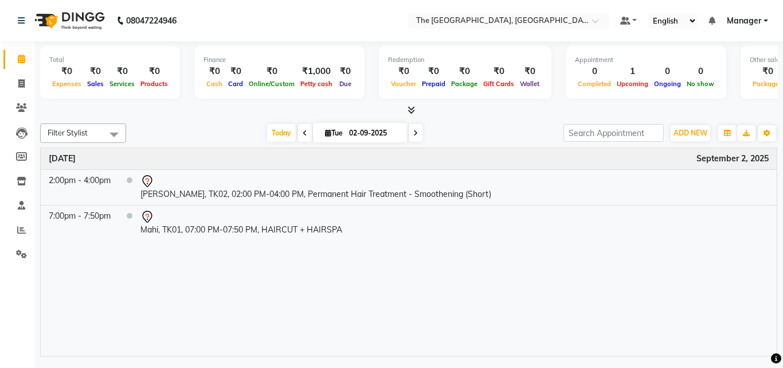
click at [171, 273] on div "Time Event [DATE] 2:00pm - 4:00pm [PERSON_NAME], TK02, 02:00 PM-04:00 PM, Perma…" at bounding box center [409, 252] width 736 height 208
click at [396, 248] on div "Time Event [DATE] 2:00pm - 4:00pm [PERSON_NAME], TK02, 02:00 PM-04:00 PM, Perma…" at bounding box center [409, 252] width 736 height 208
